Goal: Task Accomplishment & Management: Manage account settings

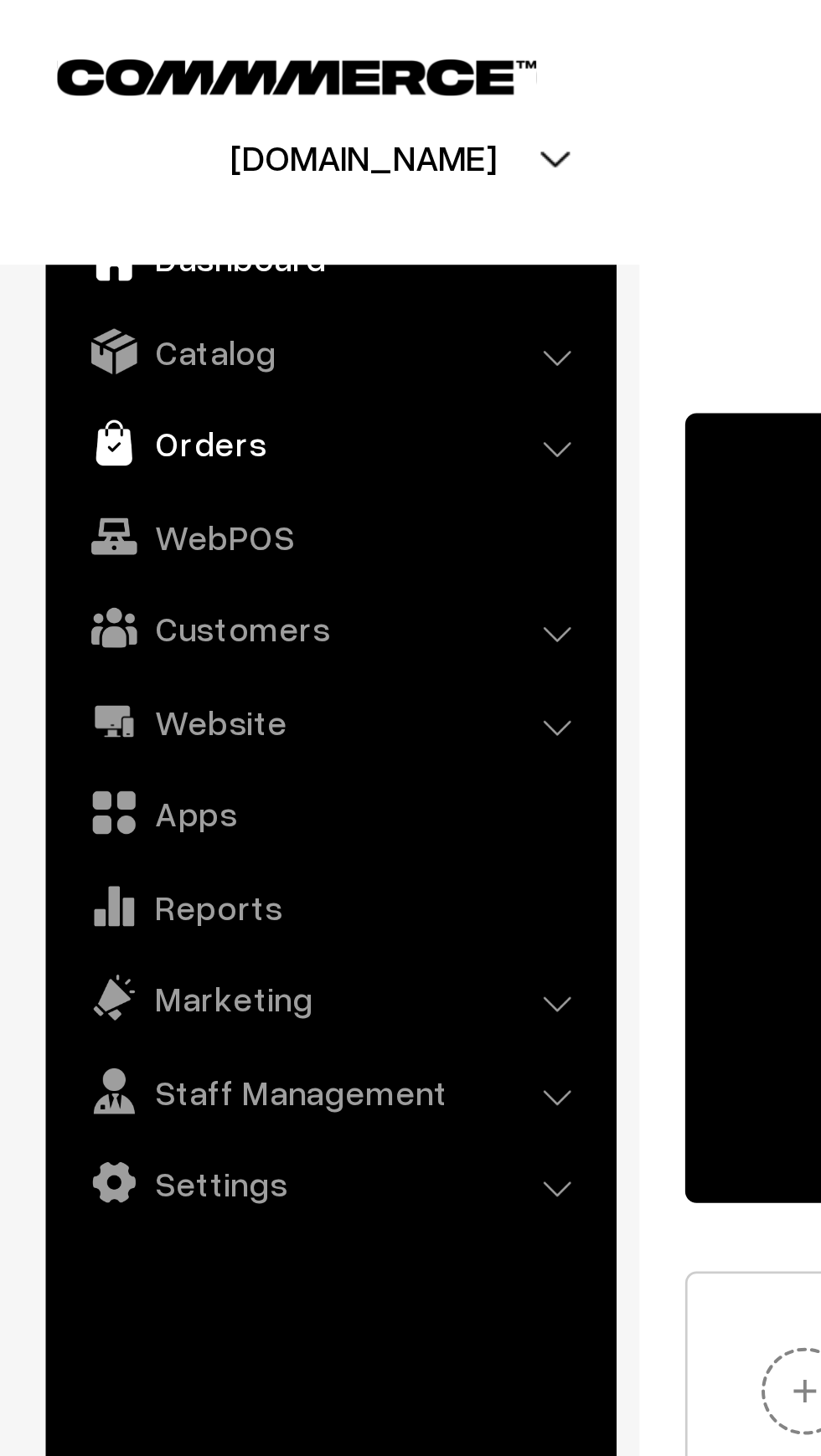
click at [106, 166] on link "Orders" at bounding box center [121, 162] width 199 height 30
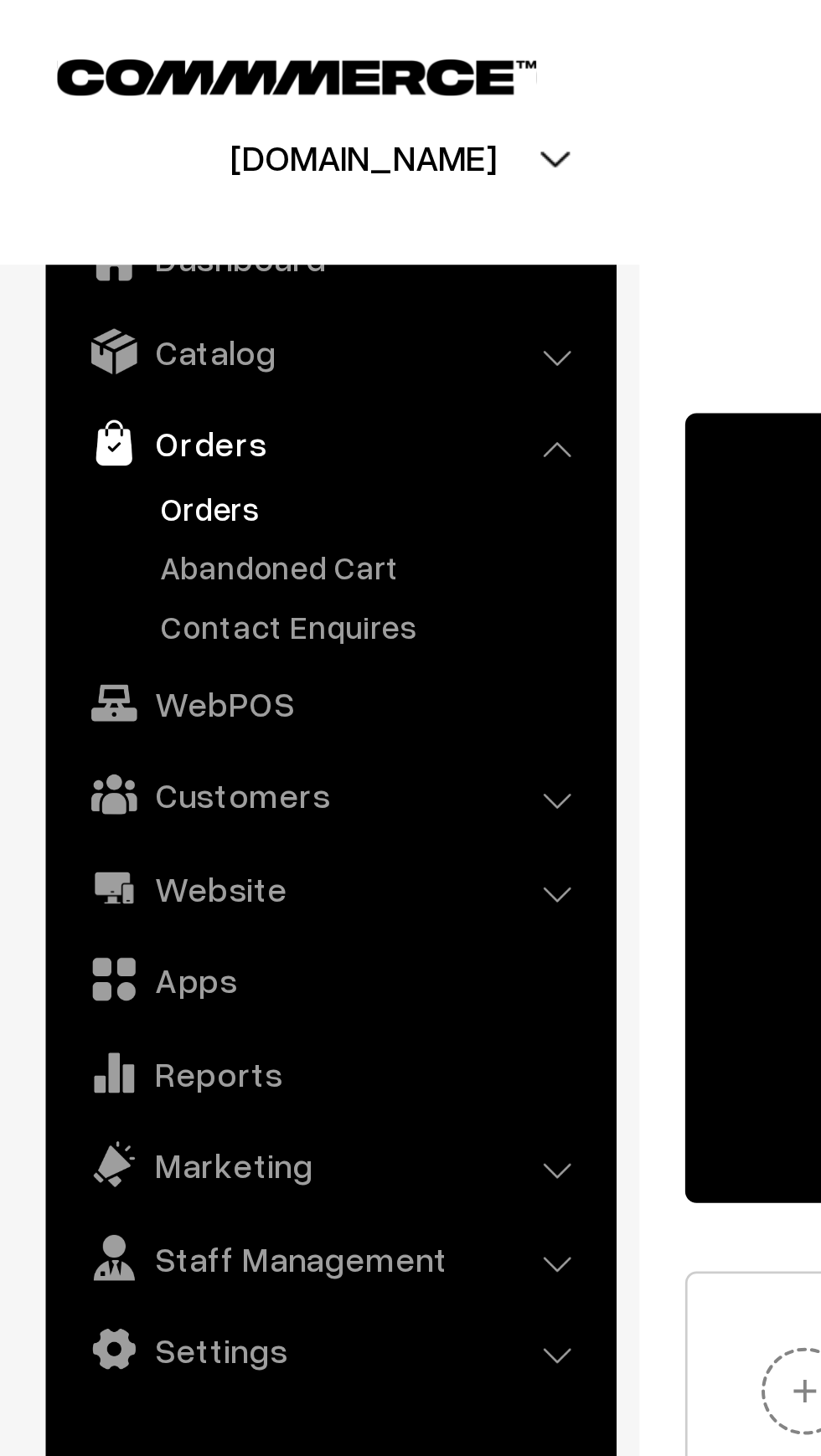
click at [90, 190] on link "Orders" at bounding box center [137, 186] width 166 height 18
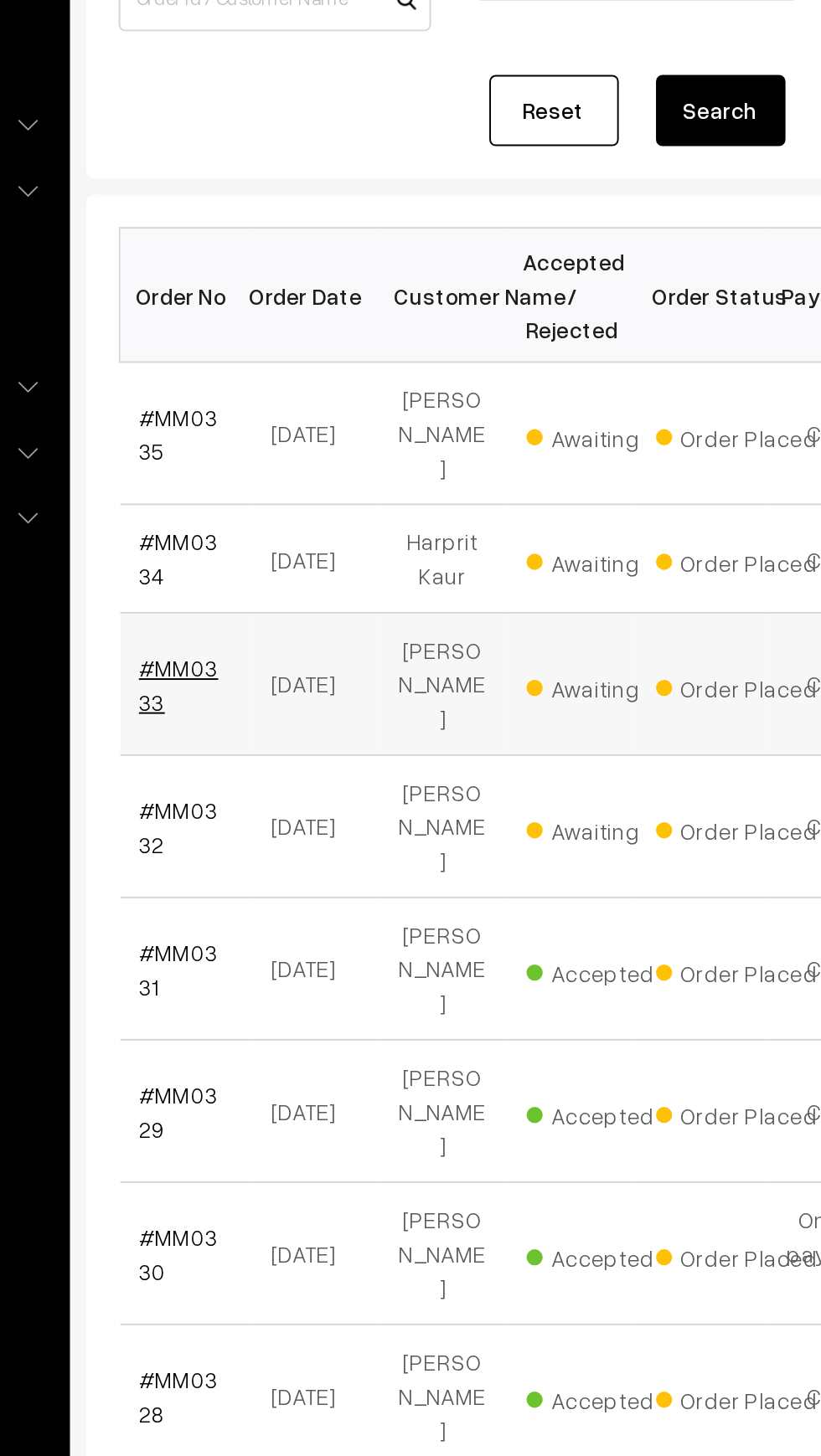
click at [296, 568] on link "#MM0333" at bounding box center [283, 584] width 41 height 32
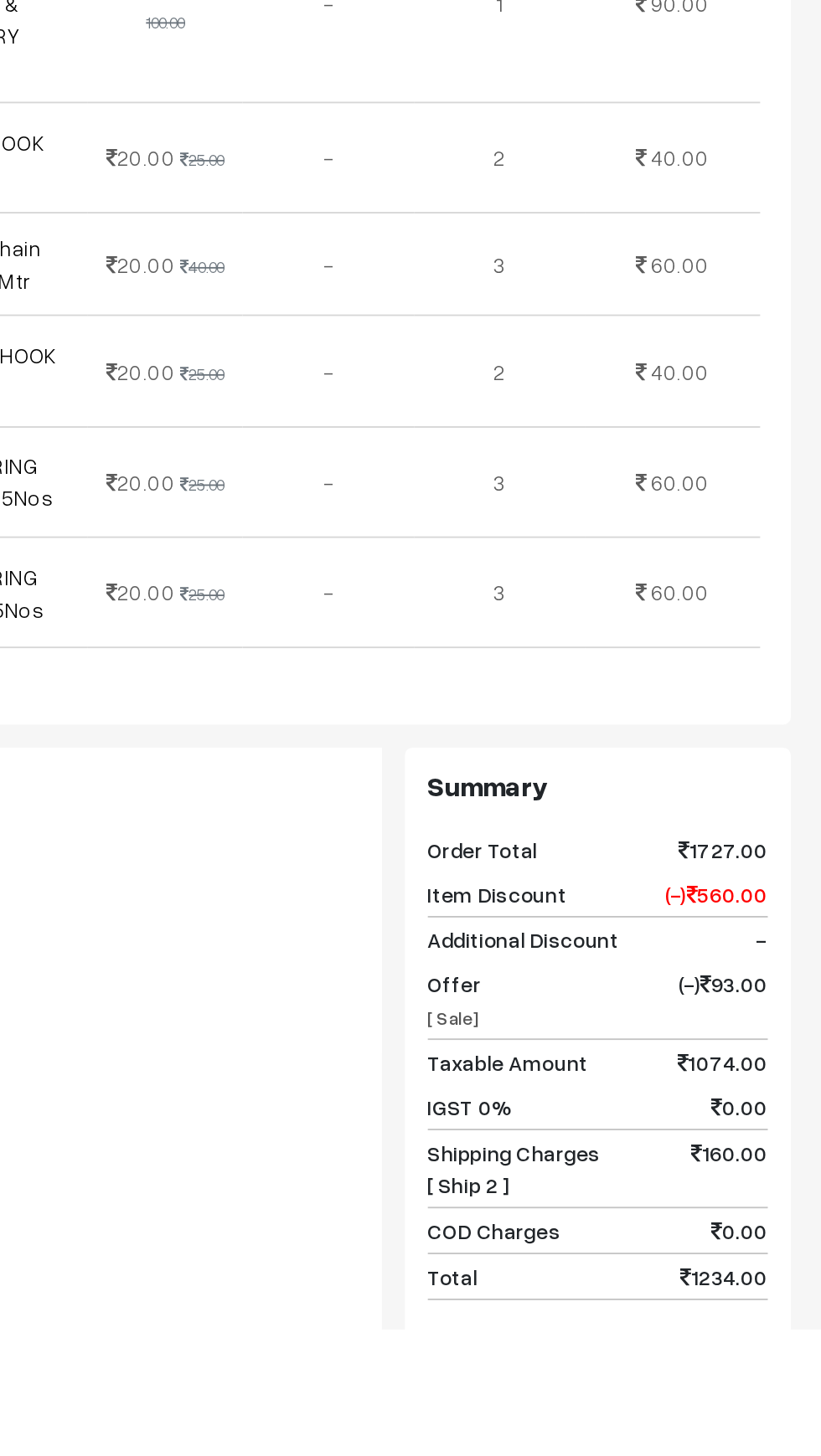
scroll to position [1101, 0]
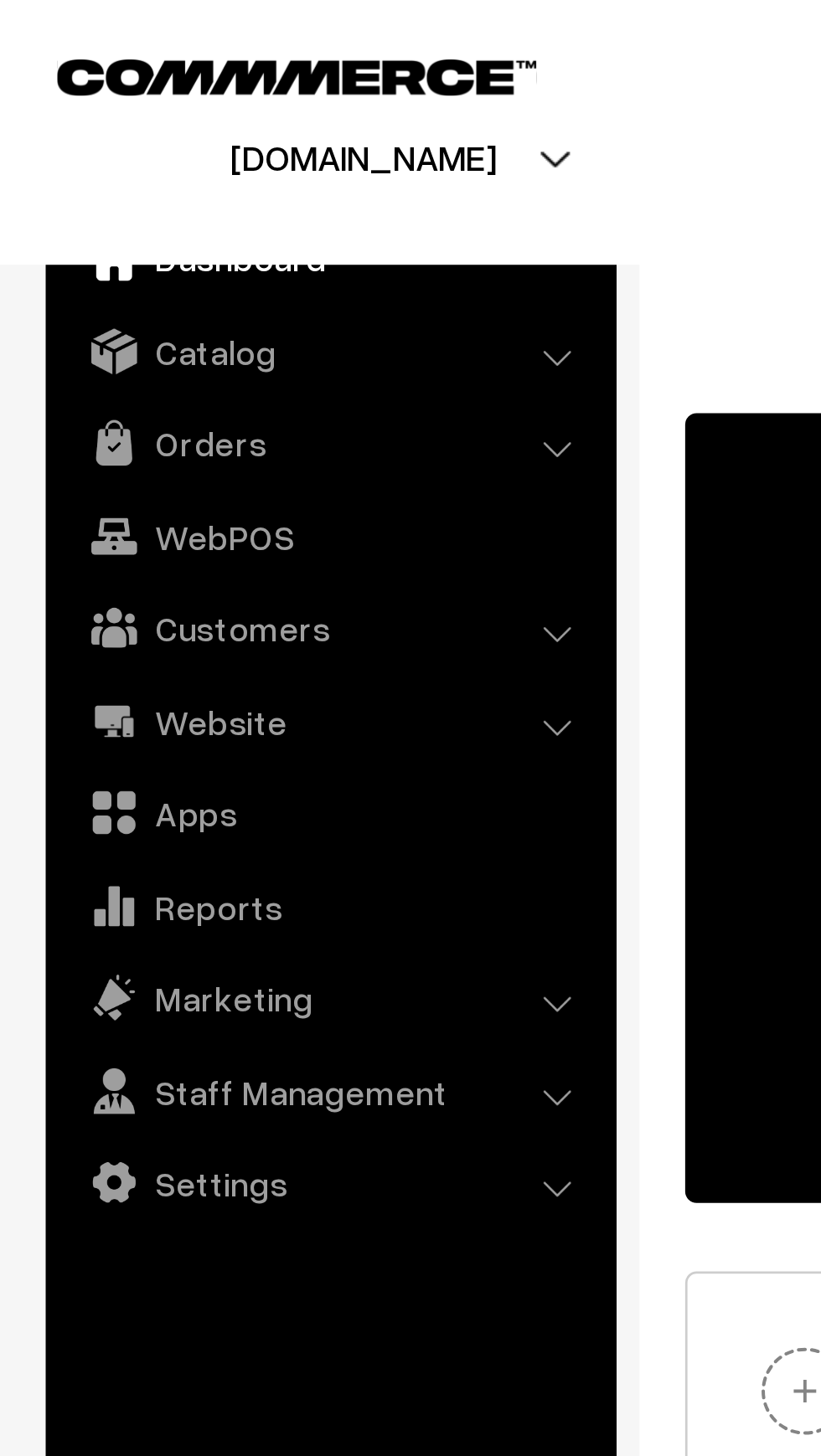
click at [290, 342] on div "Create and Share Your Online Store https://mouldmarket.in Edit Website Go To We…" at bounding box center [520, 296] width 536 height 290
click at [100, 158] on link "Orders" at bounding box center [121, 162] width 199 height 30
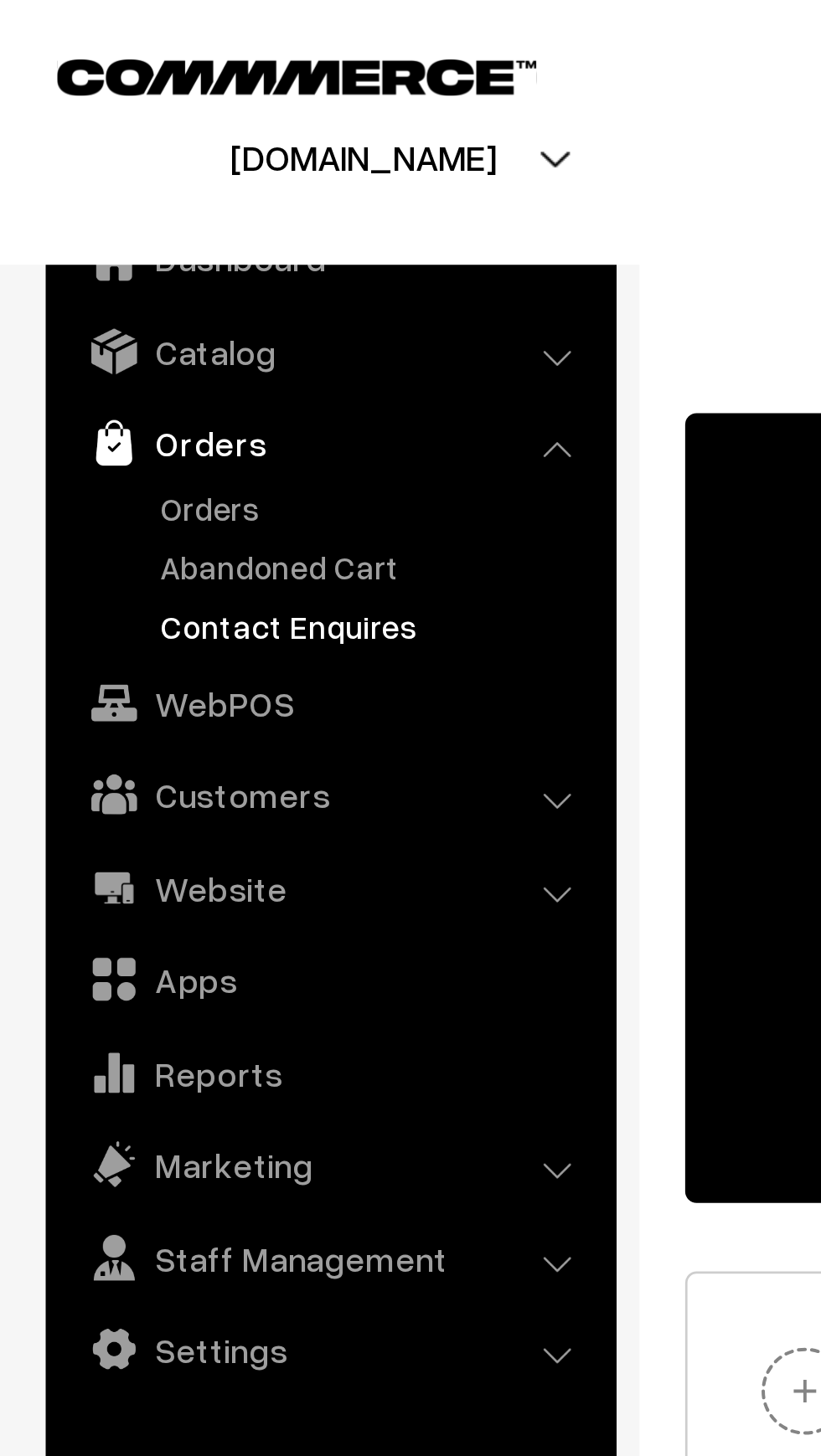
click at [117, 223] on link "Contact Enquires" at bounding box center [137, 230] width 166 height 18
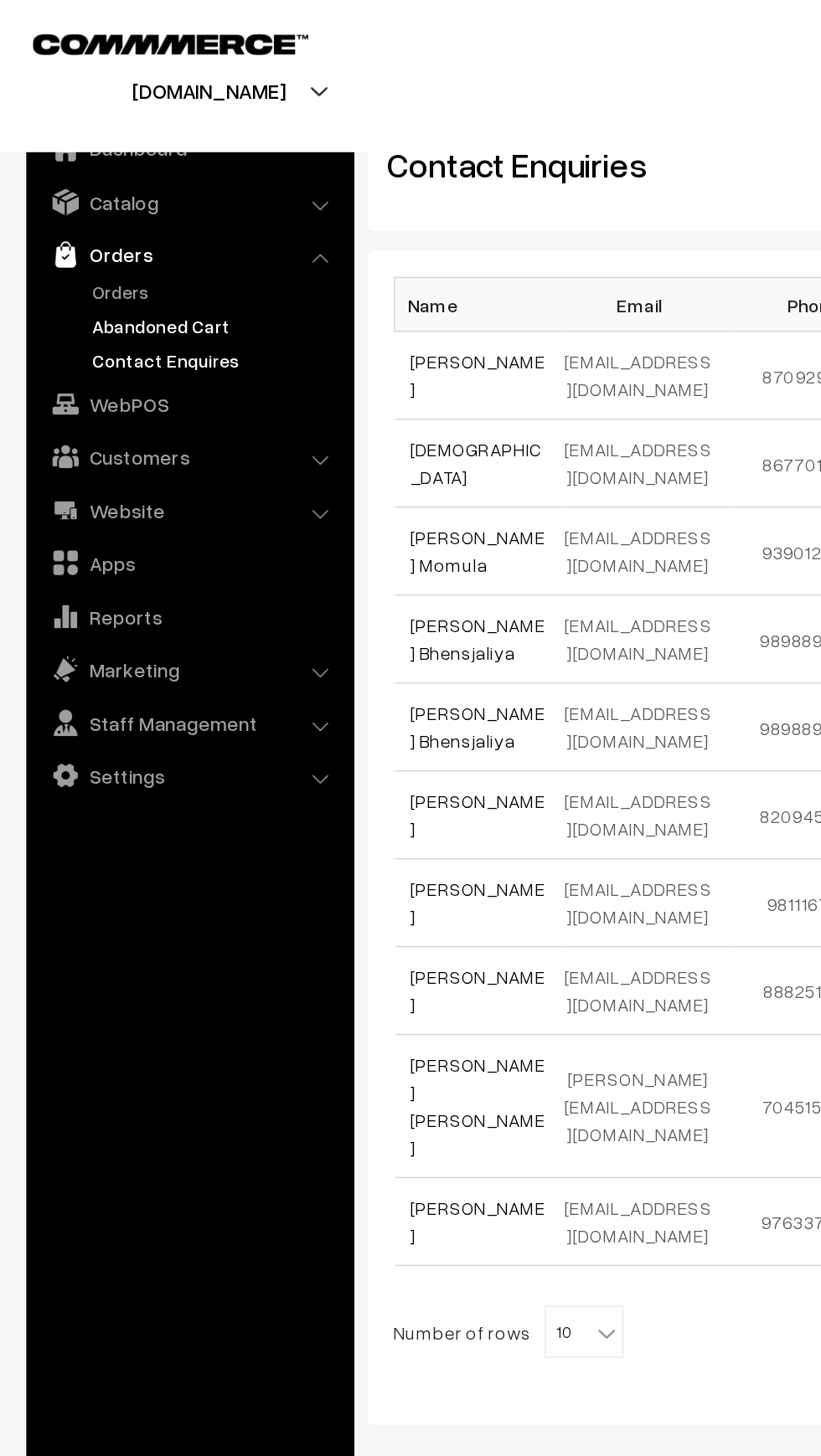
click at [131, 200] on link "Abandoned Cart" at bounding box center [137, 208] width 166 height 18
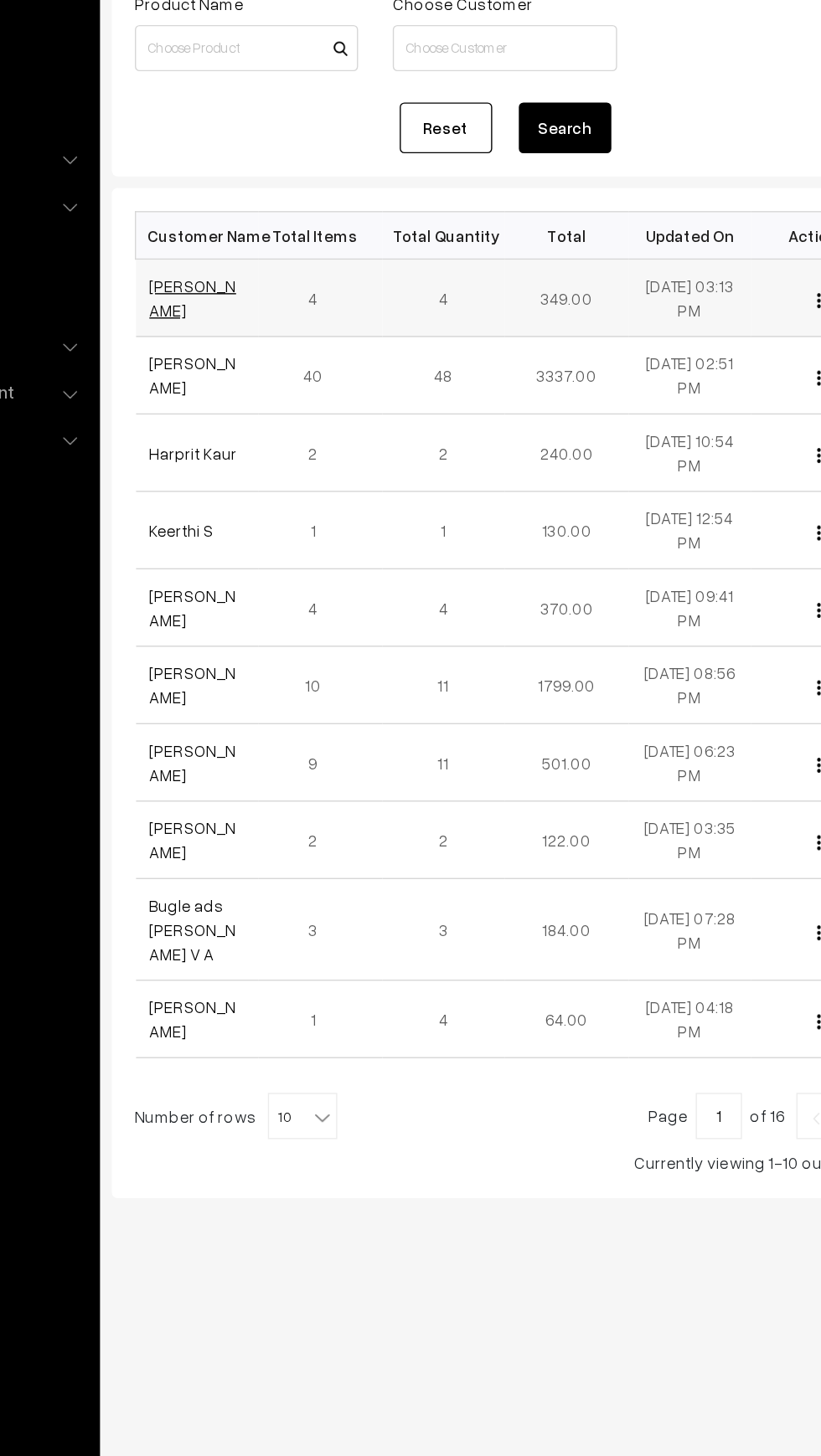
click at [293, 385] on link "Madhavi Makwana" at bounding box center [293, 393] width 63 height 32
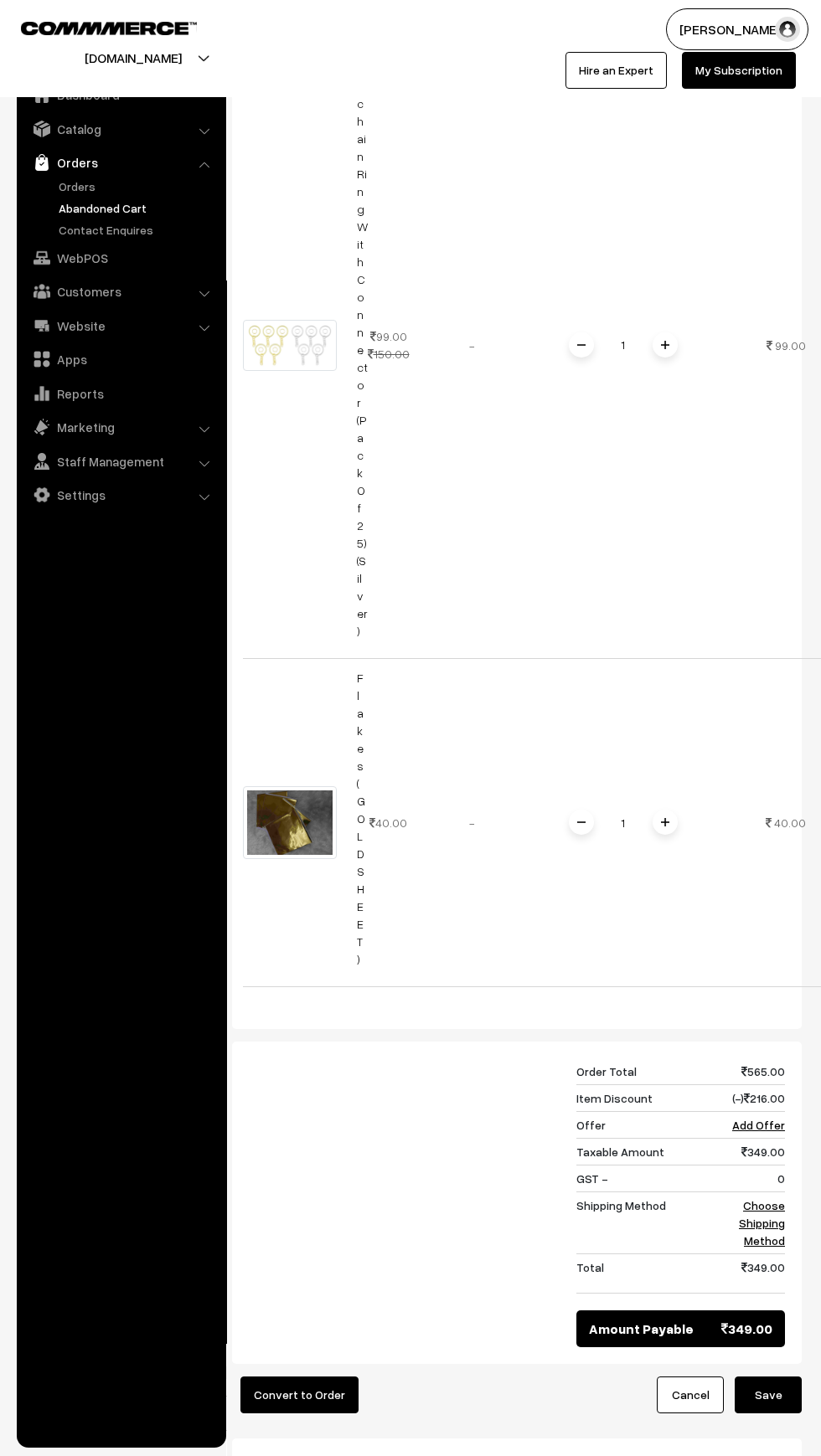
scroll to position [1130, 0]
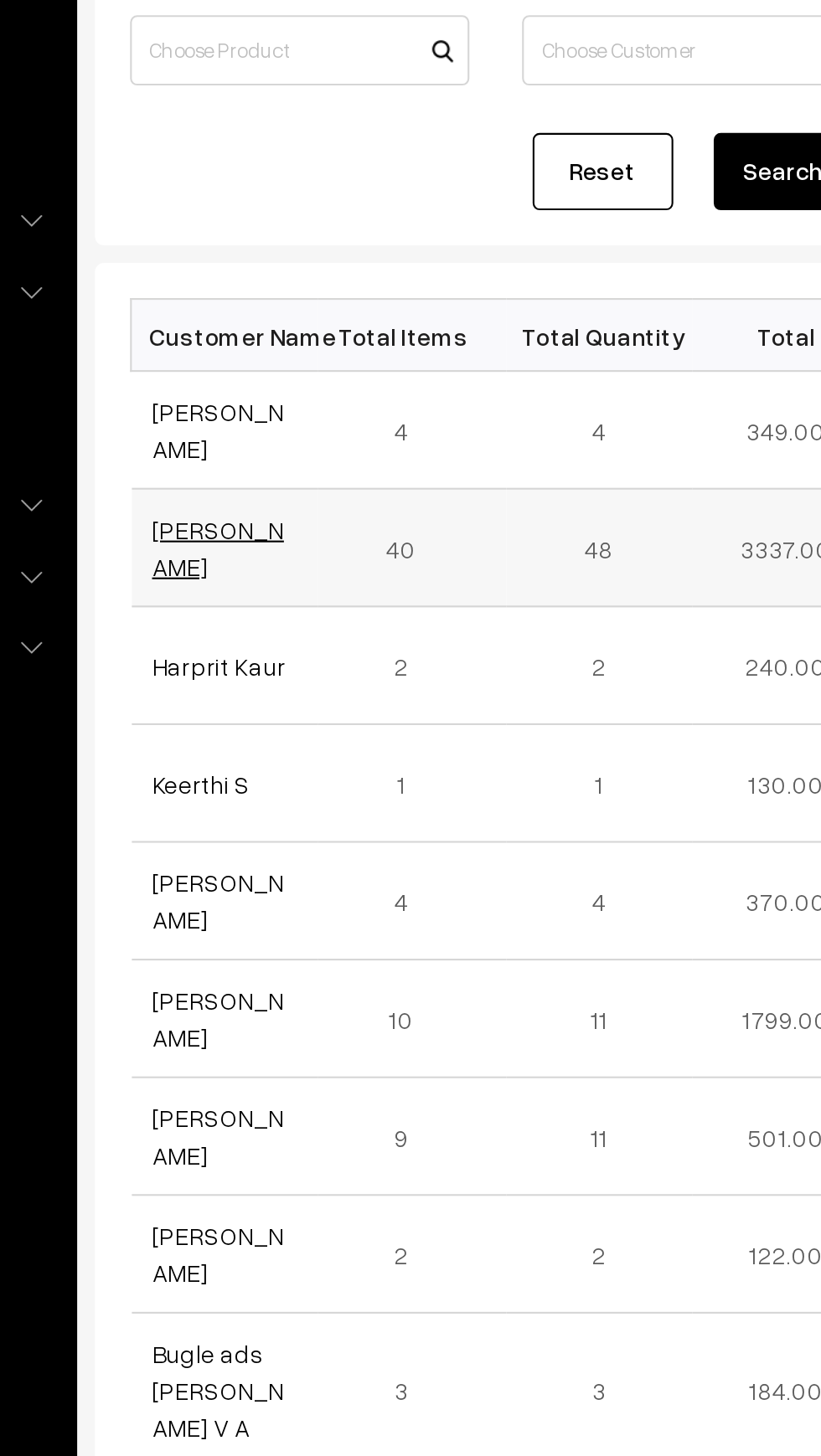
click at [279, 444] on link "[PERSON_NAME]" at bounding box center [293, 450] width 63 height 32
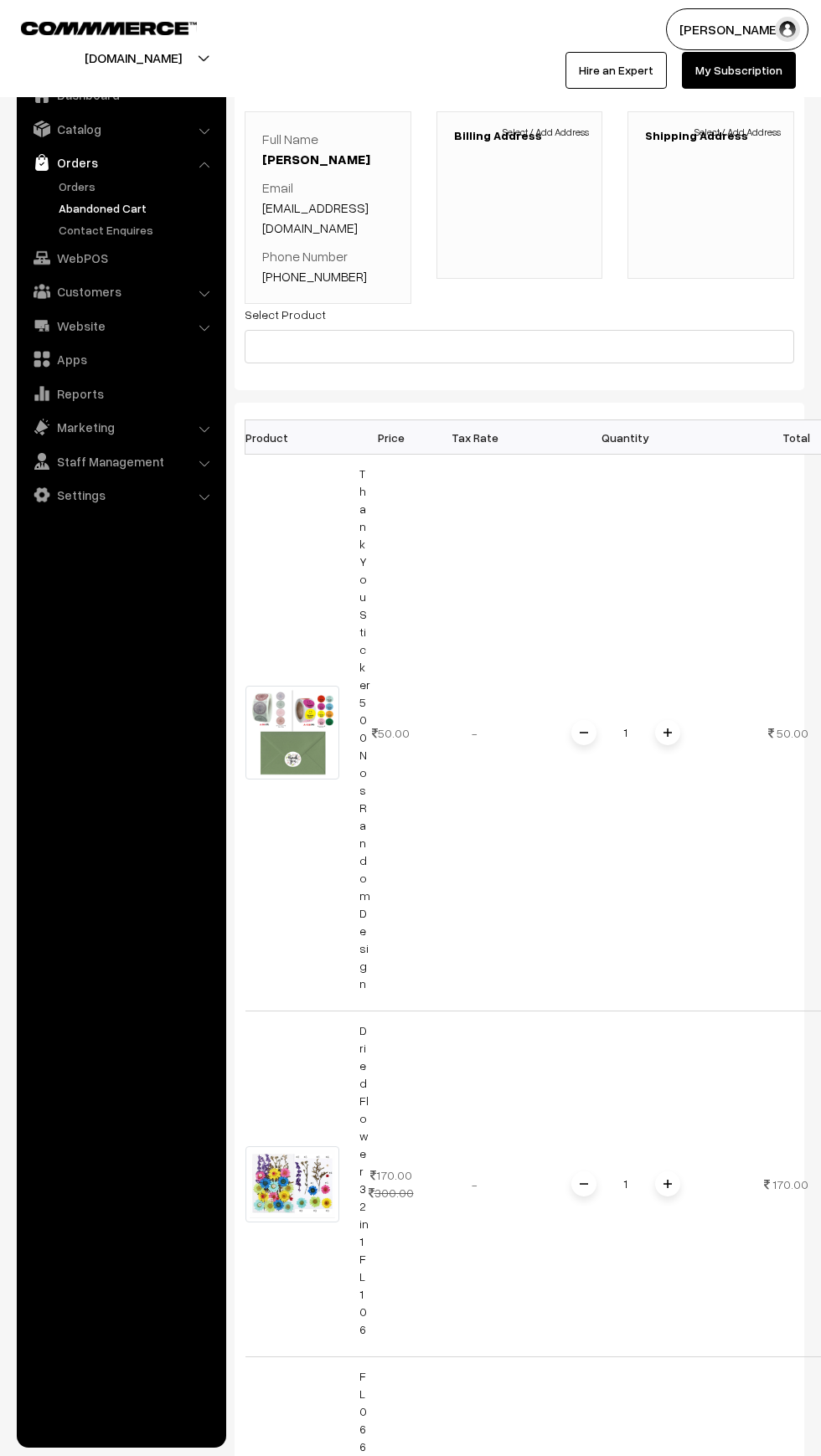
scroll to position [109, 0]
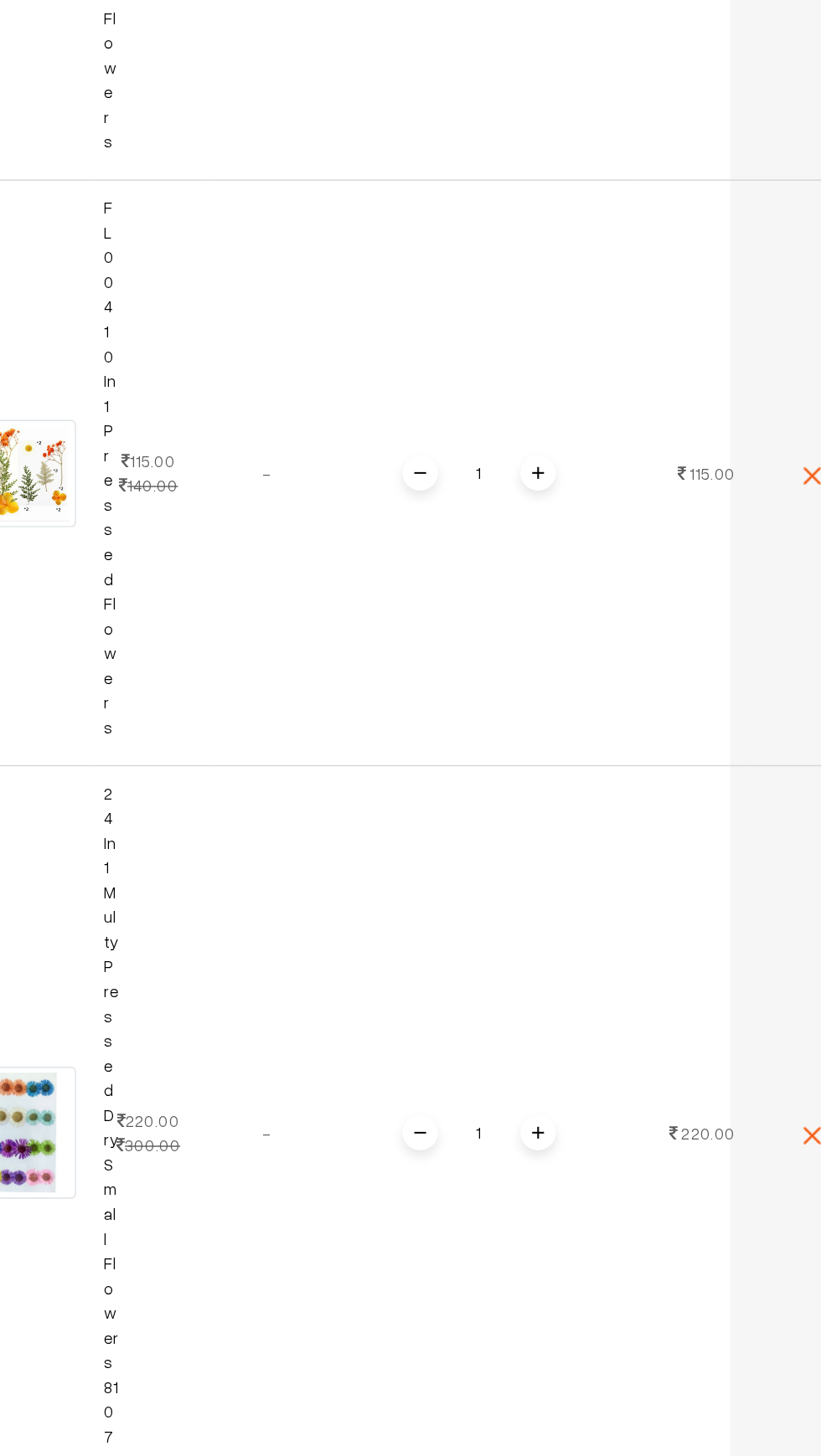
scroll to position [1454, 0]
click at [314, 555] on link "FL004 10 In 1 Pressed Flowers" at bounding box center [317, 581] width 9 height 384
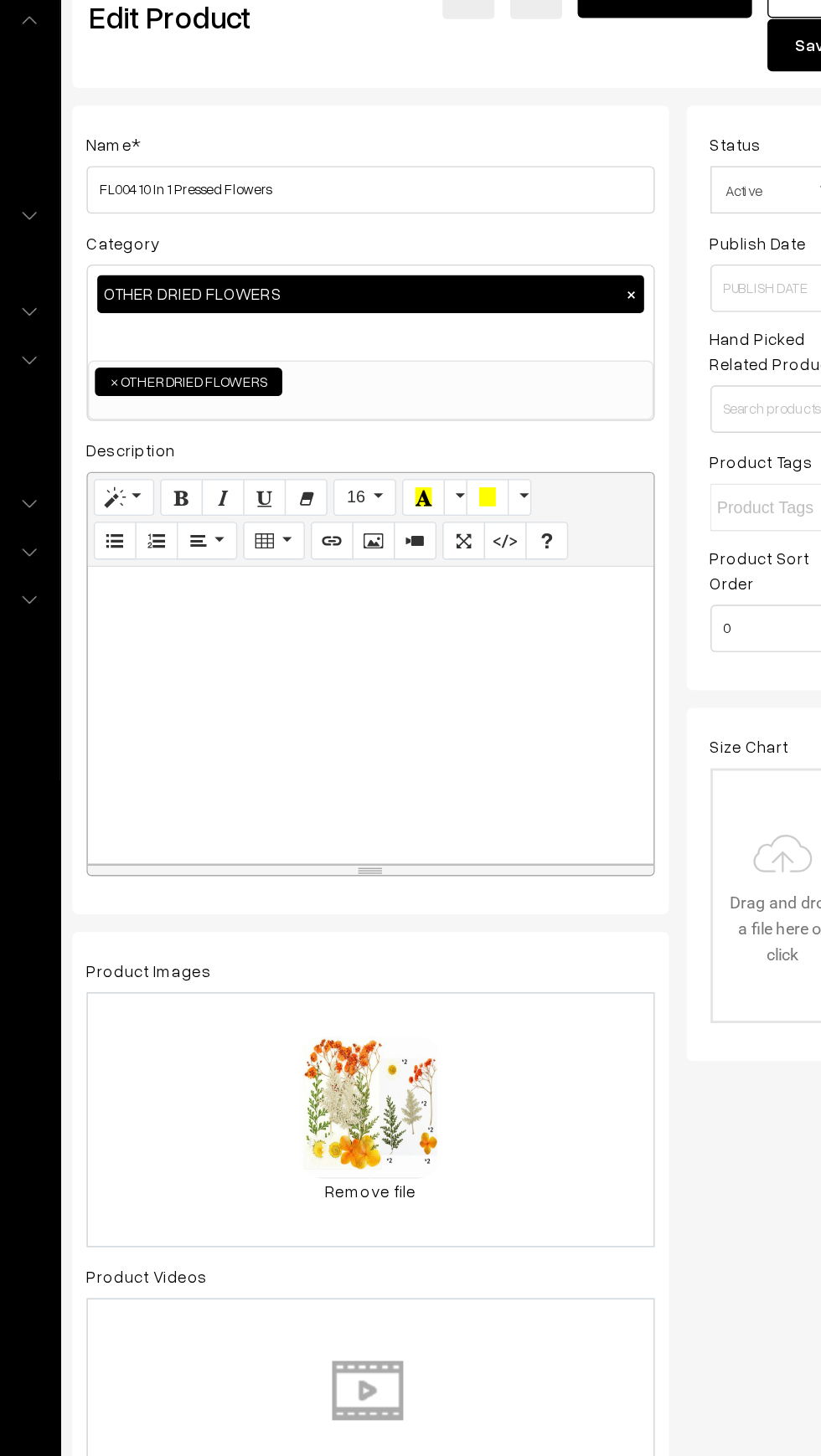
scroll to position [0, 4]
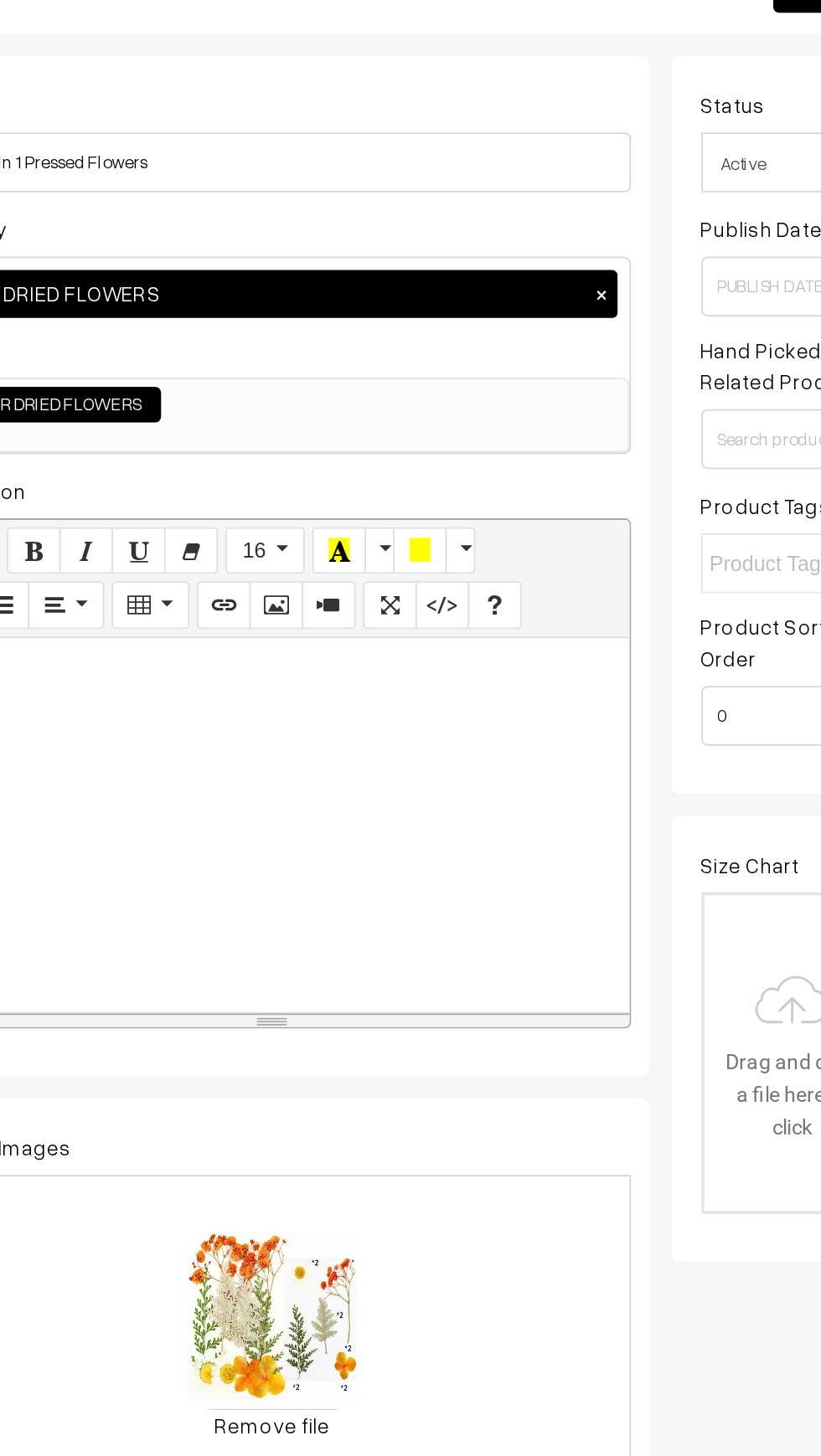
click at [727, 257] on span "Active" at bounding box center [733, 251] width 101 height 29
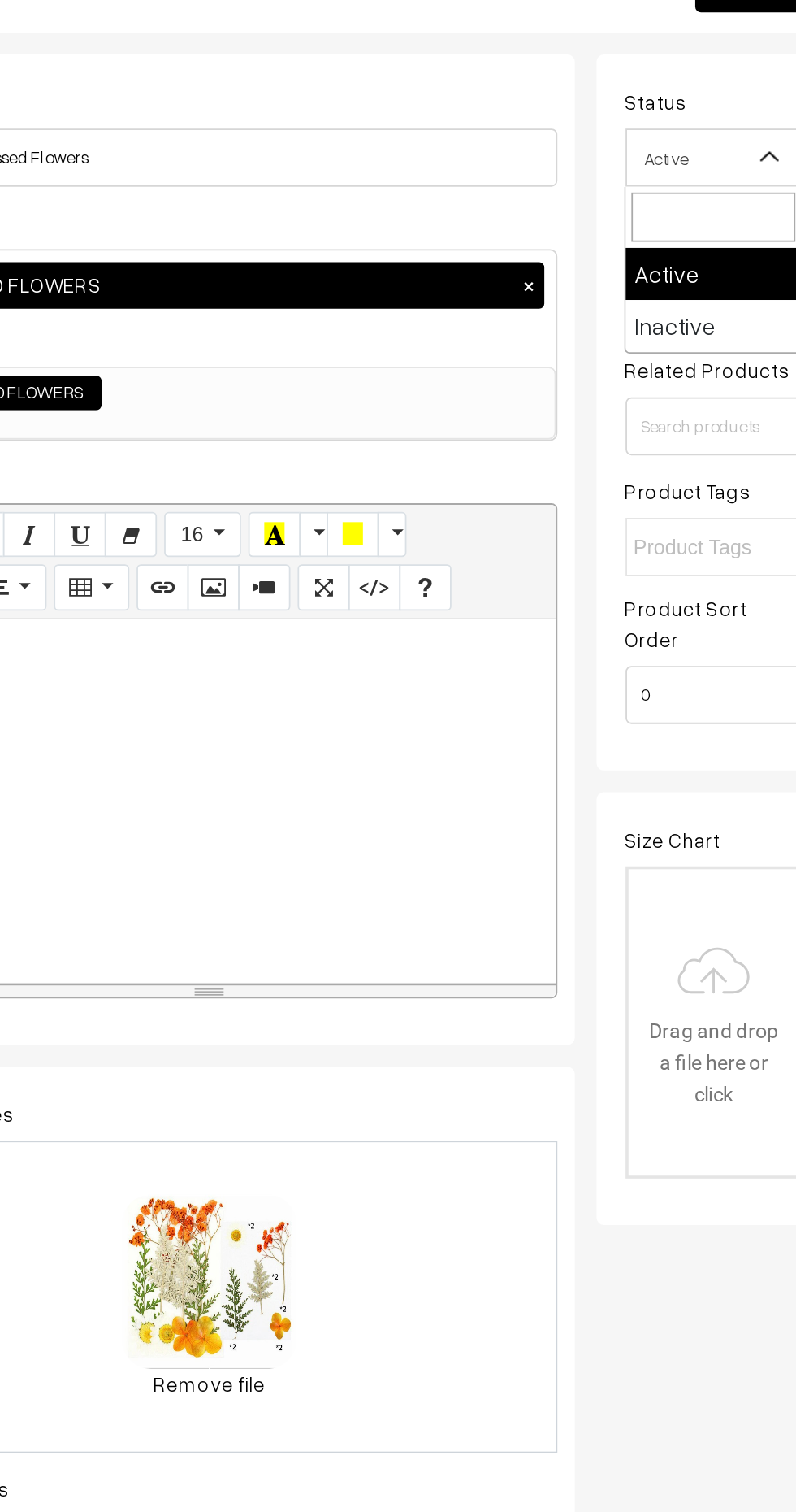
select select "2"
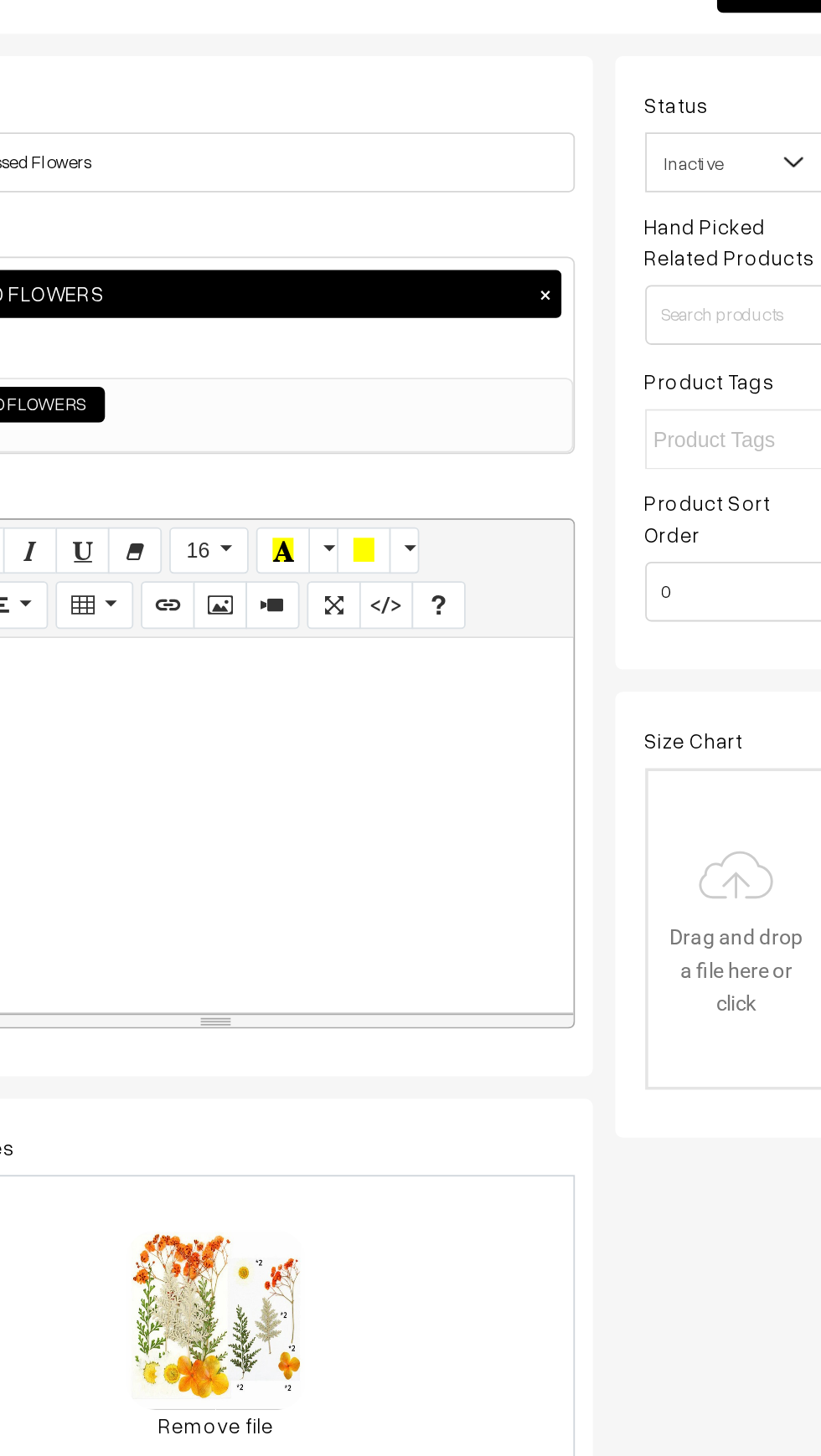
scroll to position [0, 12]
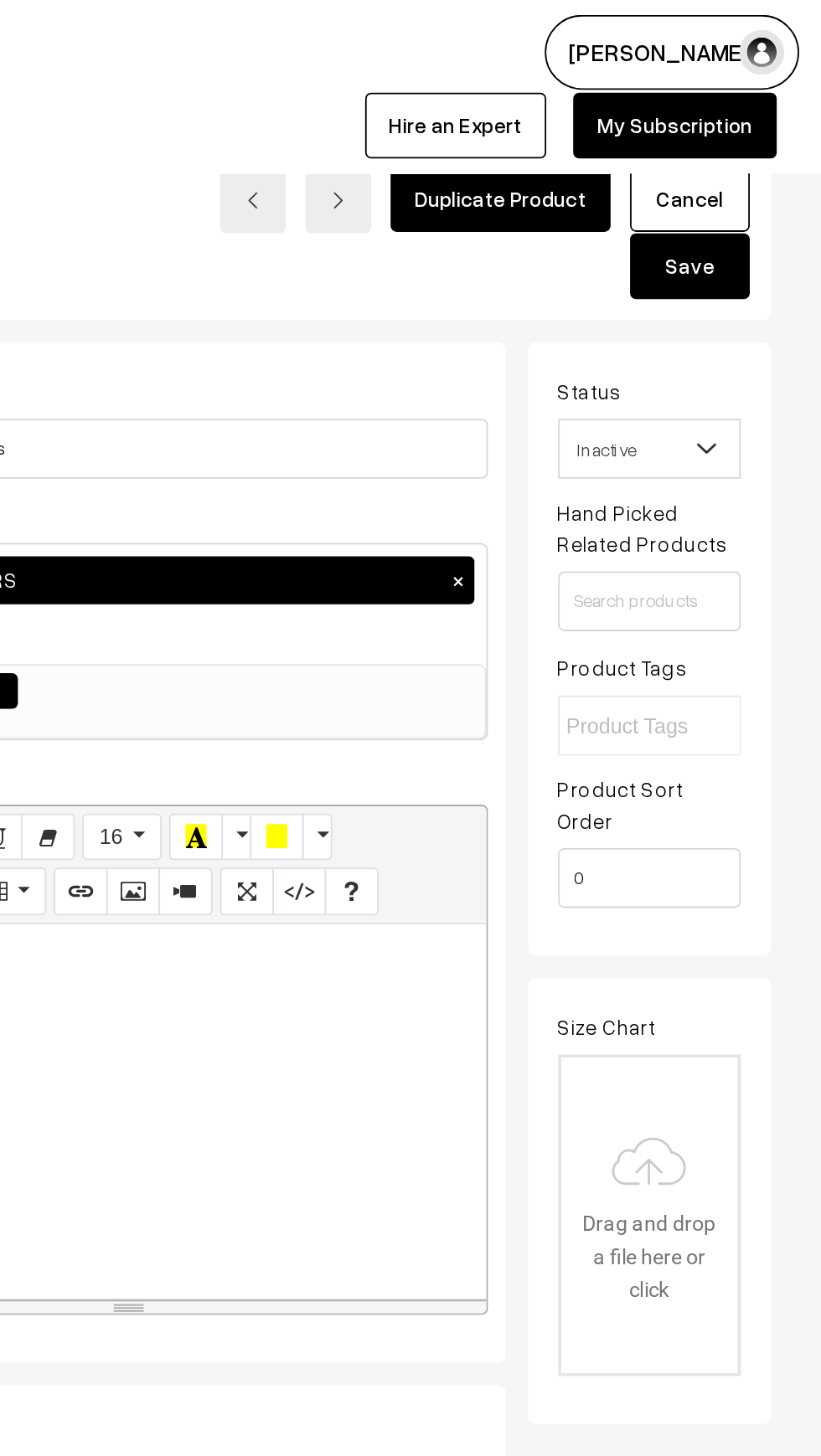
click at [775, 144] on button "Save" at bounding box center [747, 149] width 67 height 37
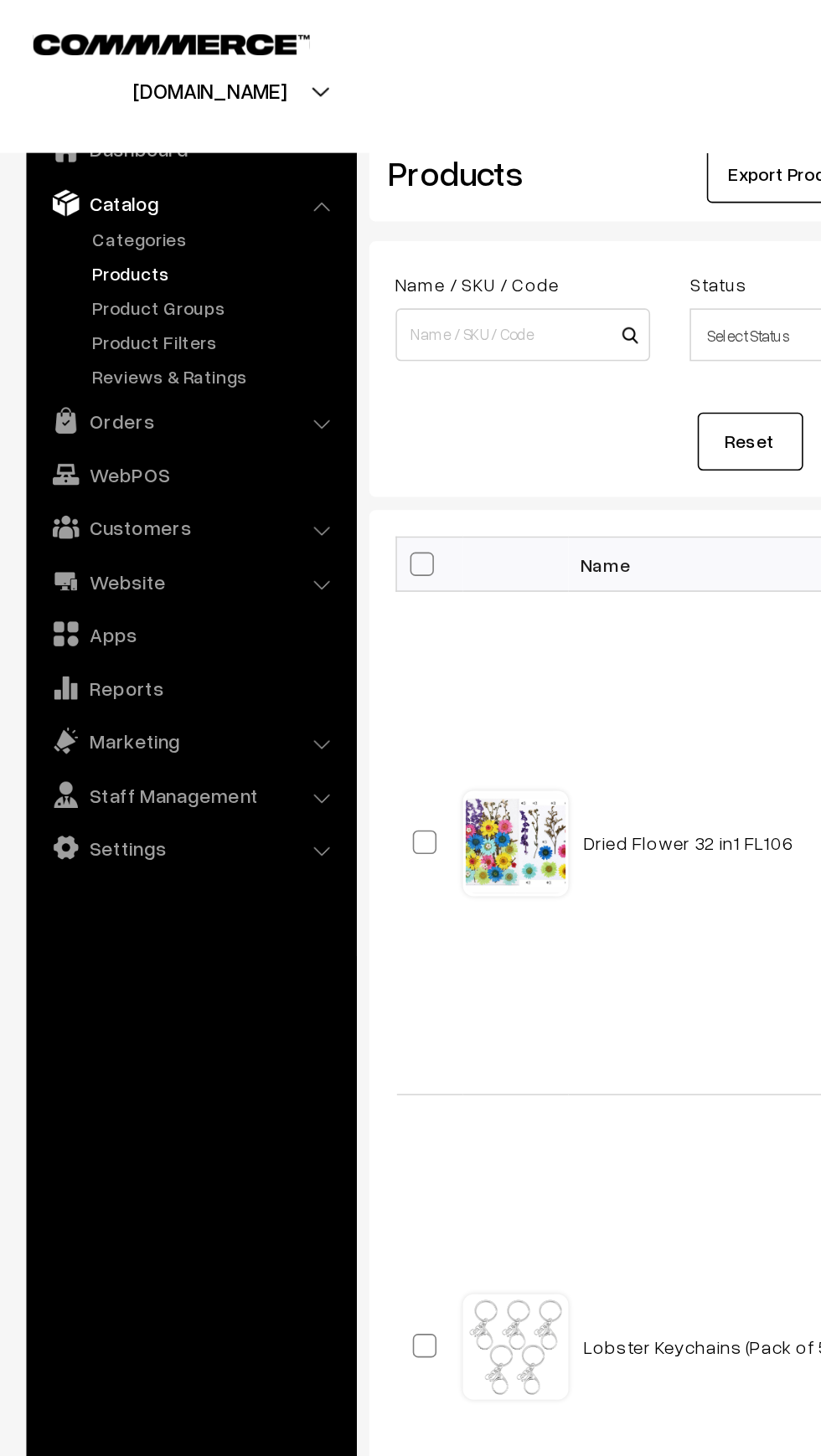
click at [113, 167] on link "Products" at bounding box center [137, 174] width 166 height 18
click at [105, 267] on link "Orders" at bounding box center [121, 267] width 199 height 30
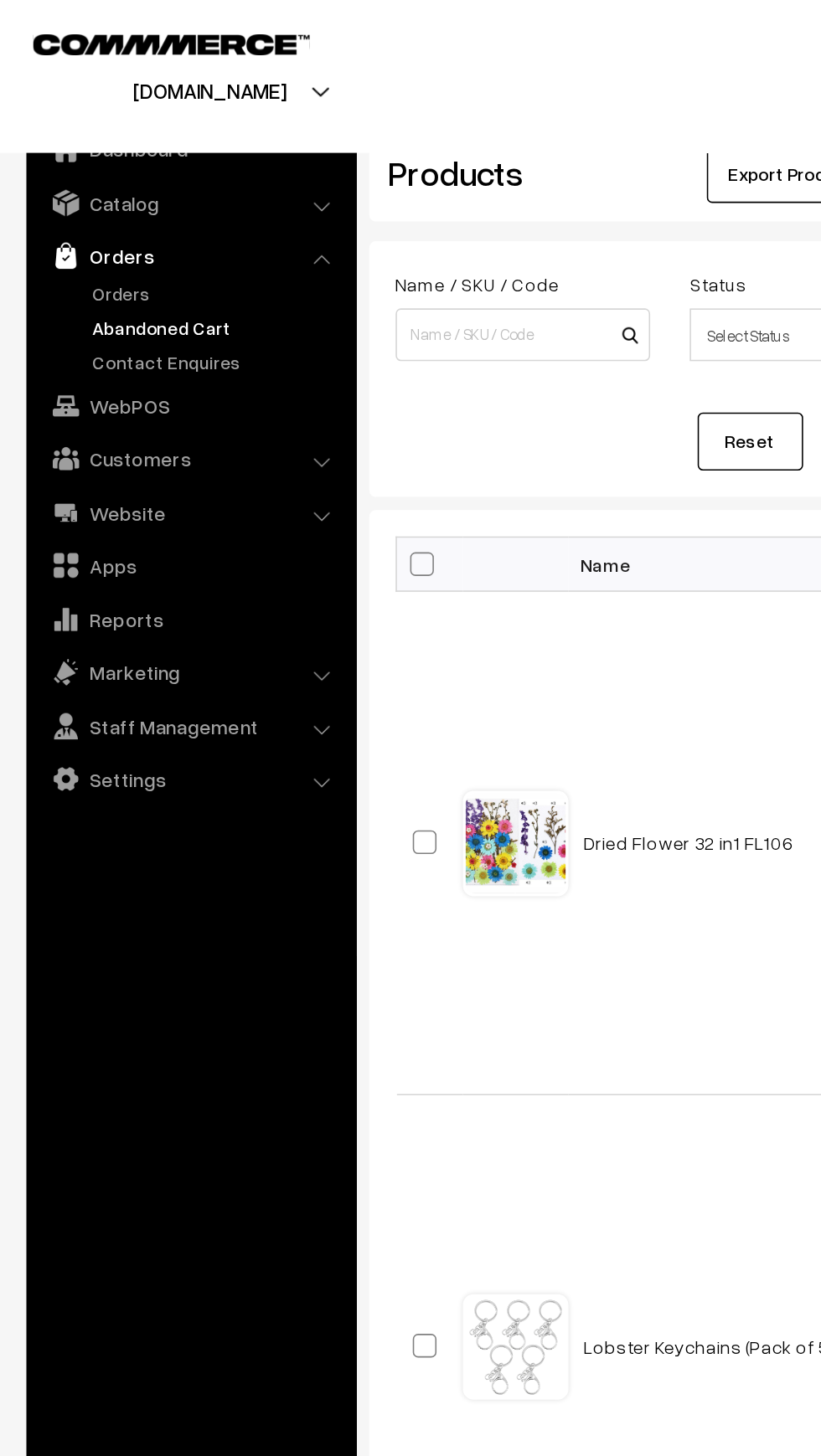
click at [138, 206] on link "Abandoned Cart" at bounding box center [137, 208] width 166 height 18
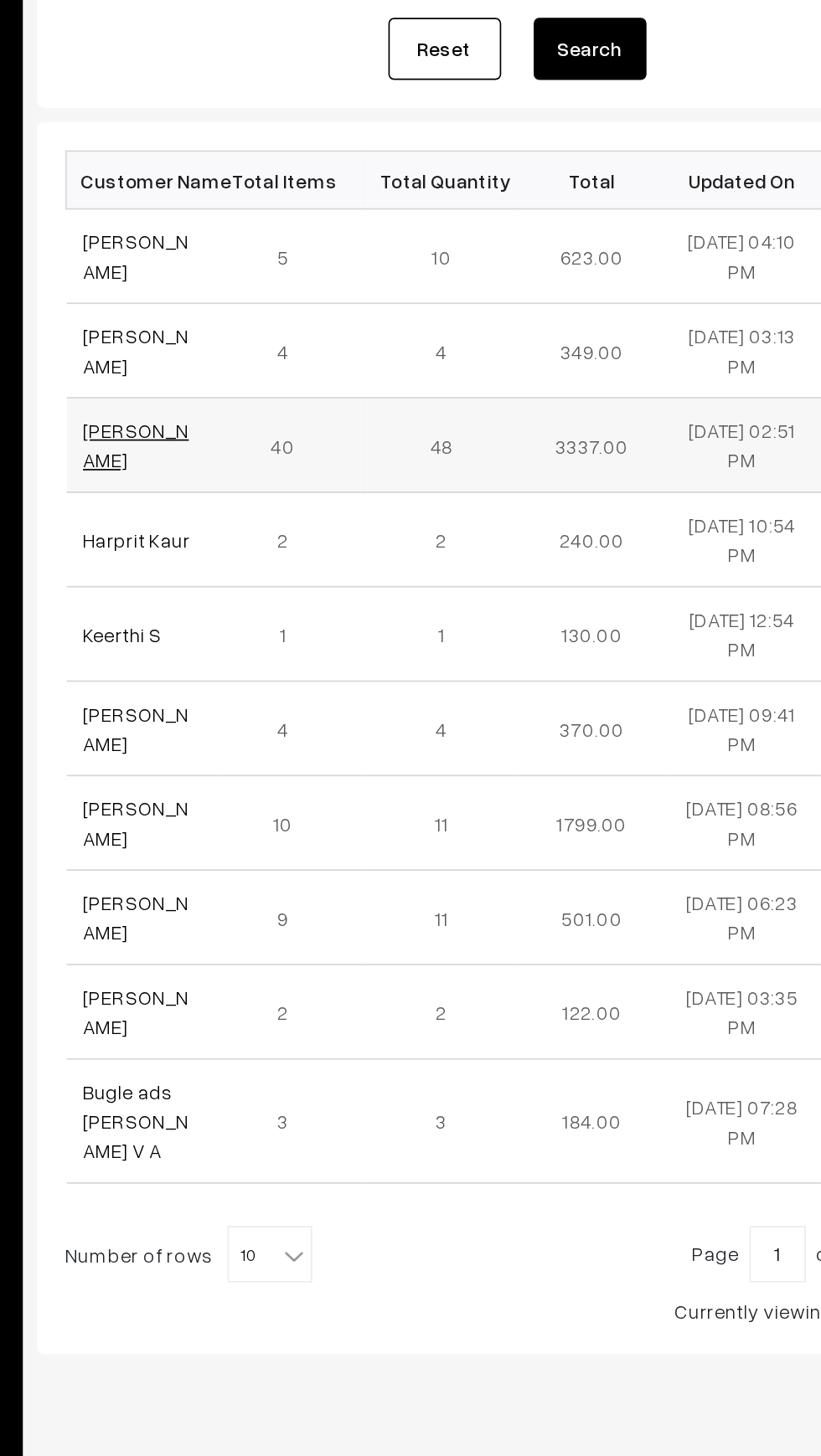
click at [281, 501] on link "[PERSON_NAME]" at bounding box center [293, 506] width 63 height 32
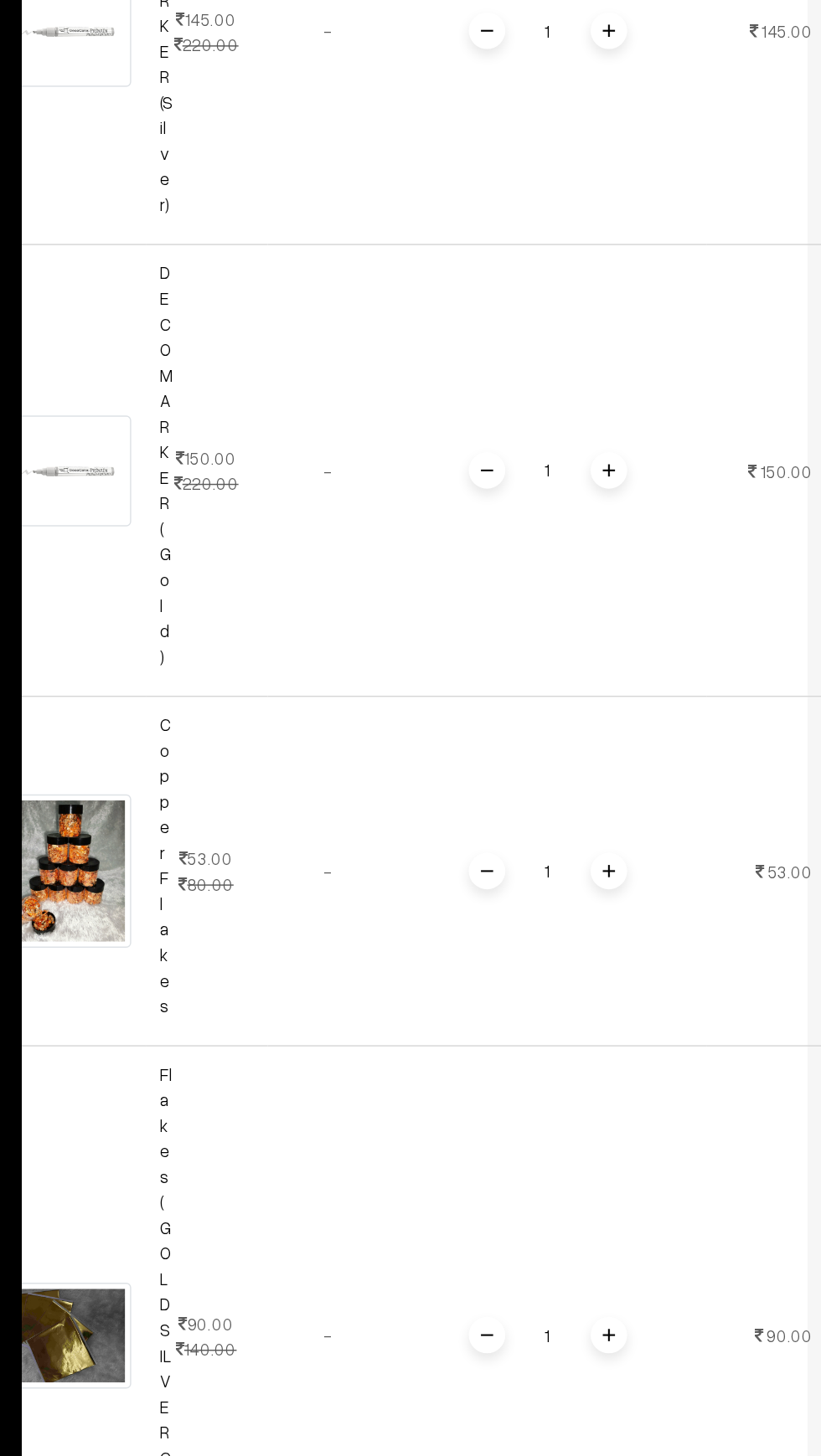
scroll to position [5375, 0]
